Goal: Information Seeking & Learning: Find specific fact

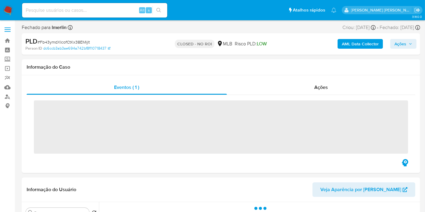
drag, startPoint x: 0, startPoint y: 0, endPoint x: 343, endPoint y: 46, distance: 346.5
click at [343, 46] on b "AML Data Collector" at bounding box center [360, 44] width 37 height 10
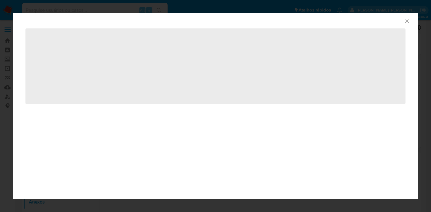
select select "10"
click at [404, 21] on icon "Fechar a janela" at bounding box center [407, 21] width 6 height 6
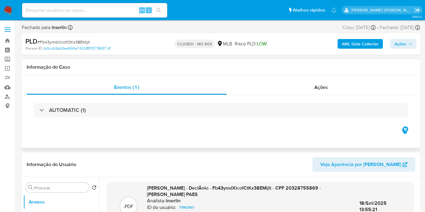
click at [410, 127] on icon "button" at bounding box center [406, 130] width 10 height 10
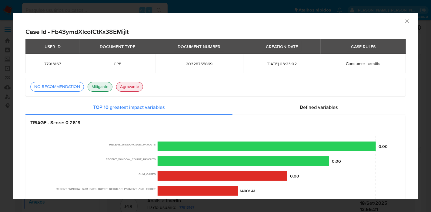
click at [404, 21] on icon "Fechar a janela" at bounding box center [407, 21] width 6 height 6
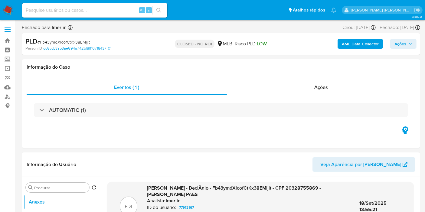
click at [10, 13] on img at bounding box center [8, 10] width 10 height 10
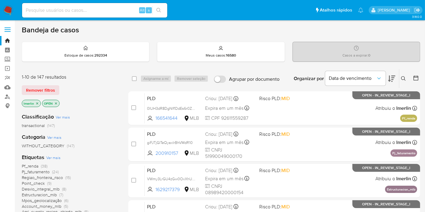
click at [38, 103] on icon "close-filter" at bounding box center [37, 104] width 4 height 4
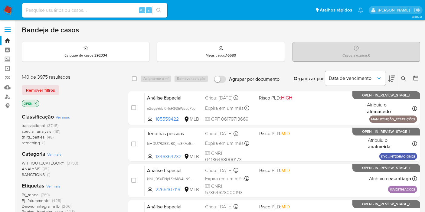
click at [122, 13] on input at bounding box center [94, 10] width 145 height 8
paste input "zVVatD2Zotf5CCFByNZb8Rpg"
type input "zVVatD2Zotf5CCFByNZb8Rpg"
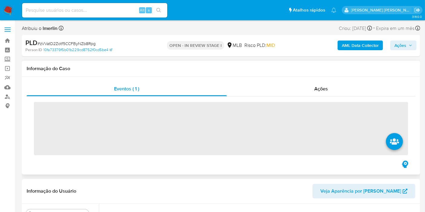
select select "10"
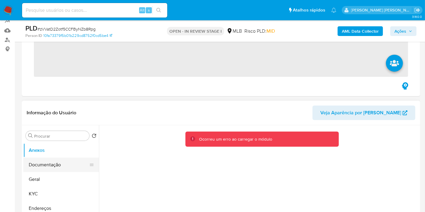
scroll to position [67, 0]
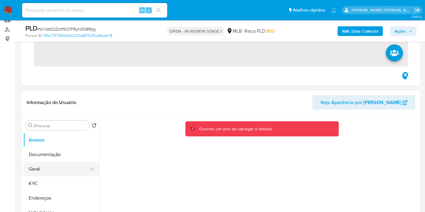
click at [36, 170] on button "Geral" at bounding box center [58, 169] width 71 height 15
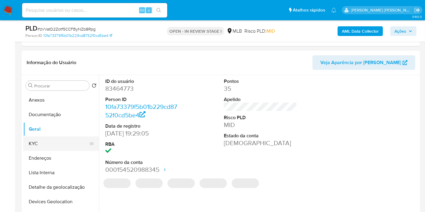
scroll to position [101, 0]
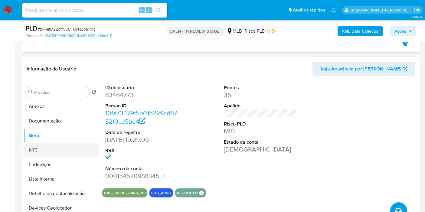
click at [44, 148] on button "KYC" at bounding box center [58, 150] width 71 height 15
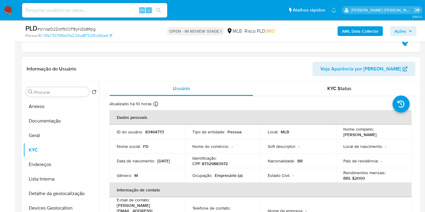
click at [156, 133] on p "83464773" at bounding box center [154, 131] width 19 height 5
copy p "83464773"
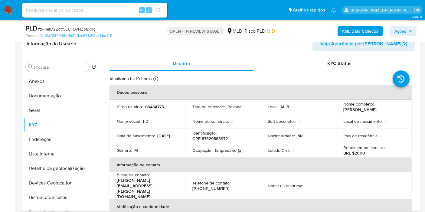
click at [217, 136] on p "CPF 87329883972" at bounding box center [210, 138] width 35 height 5
copy p "87329883972"
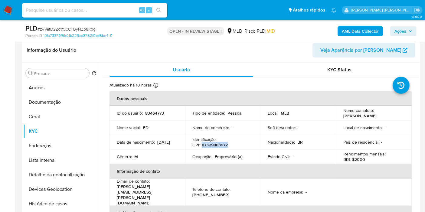
scroll to position [97, 0]
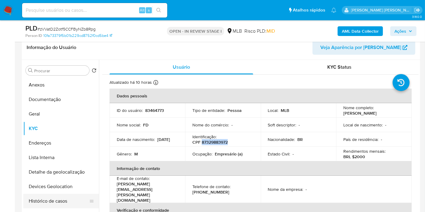
click at [55, 198] on button "Histórico de casos" at bounding box center [58, 201] width 71 height 15
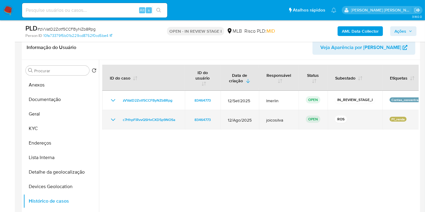
click at [111, 119] on icon "Mostrar/Ocultar" at bounding box center [113, 120] width 4 height 2
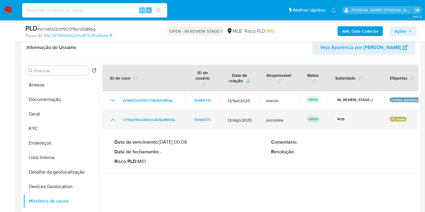
click at [111, 119] on icon "Mostrar/Ocultar" at bounding box center [113, 119] width 7 height 7
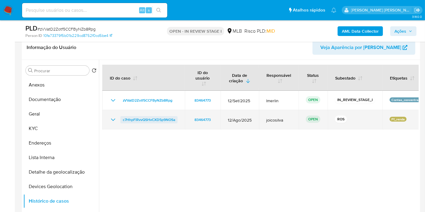
click at [167, 117] on span "c7HhpFiRvvQSHvCXD5p9NOSa" at bounding box center [149, 119] width 52 height 7
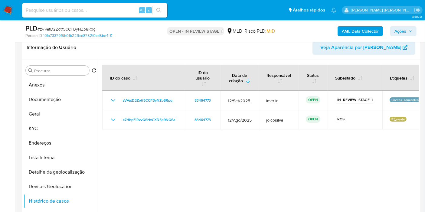
click at [117, 8] on input at bounding box center [94, 10] width 145 height 8
paste input "gvd11hAD3xQq6PbZPP8q1qK1"
type input "gvd11hAD3xQq6PbZPP8q1qK1"
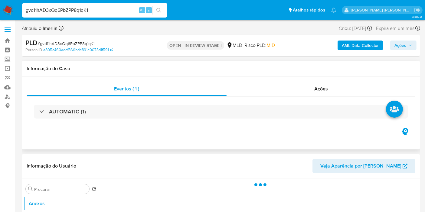
select select "10"
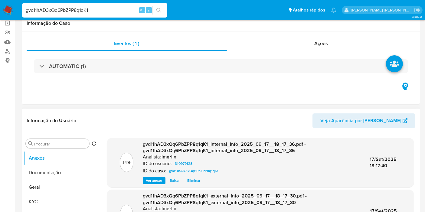
scroll to position [101, 0]
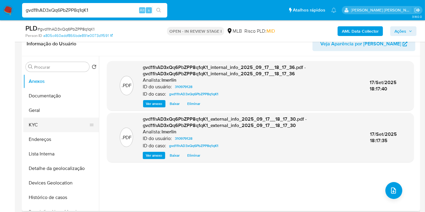
click at [55, 122] on button "KYC" at bounding box center [58, 125] width 71 height 15
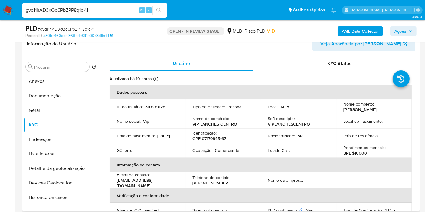
click at [151, 107] on p "310979128" at bounding box center [155, 106] width 20 height 5
copy p "310979128"
click at [218, 138] on p "CPF 07179845167" at bounding box center [210, 138] width 34 height 5
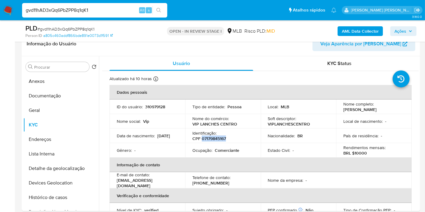
copy p "07179845167"
click at [47, 198] on button "Histórico de casos" at bounding box center [58, 197] width 71 height 15
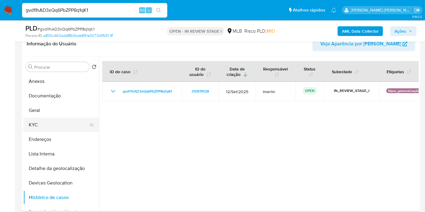
click at [46, 120] on button "KYC" at bounding box center [58, 125] width 71 height 15
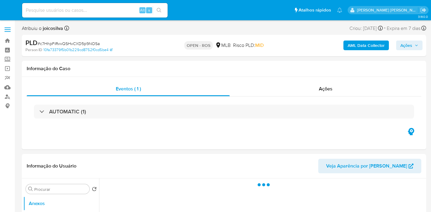
select select "10"
